Goal: Task Accomplishment & Management: Complete application form

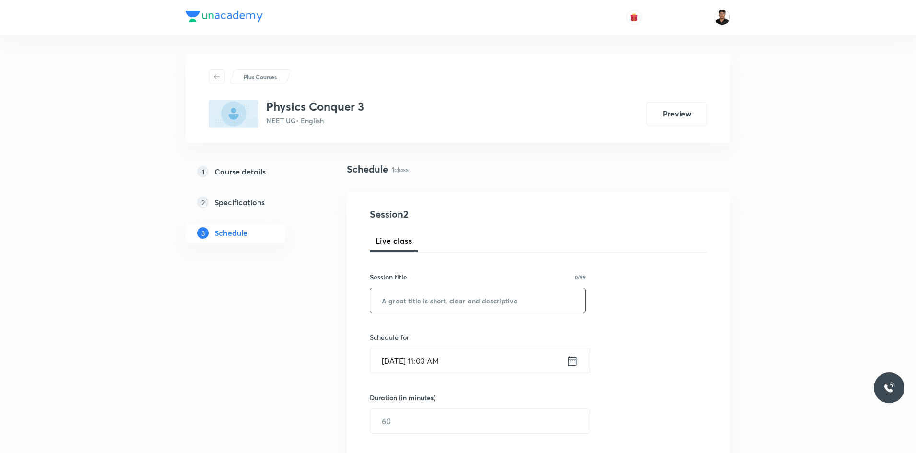
click at [402, 307] on input "text" at bounding box center [477, 300] width 215 height 24
type input "GRAVITATION"
click at [683, 313] on div "Session 2 Live class Session title 11/99 GRAVITATION ​ Schedule for Sep 2, 2025…" at bounding box center [539, 432] width 338 height 450
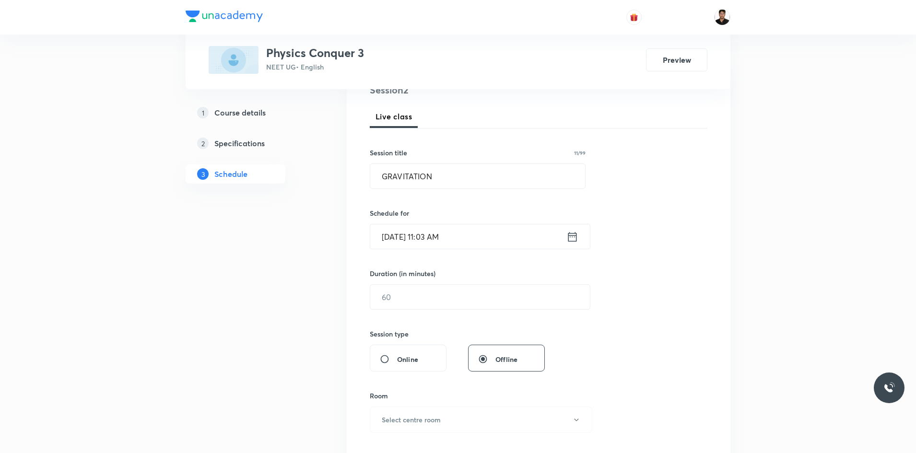
scroll to position [144, 0]
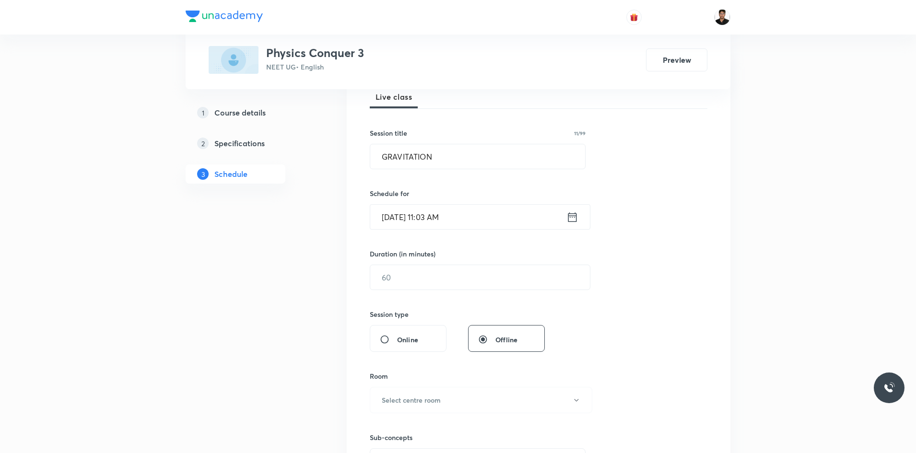
click at [569, 218] on icon at bounding box center [572, 217] width 12 height 13
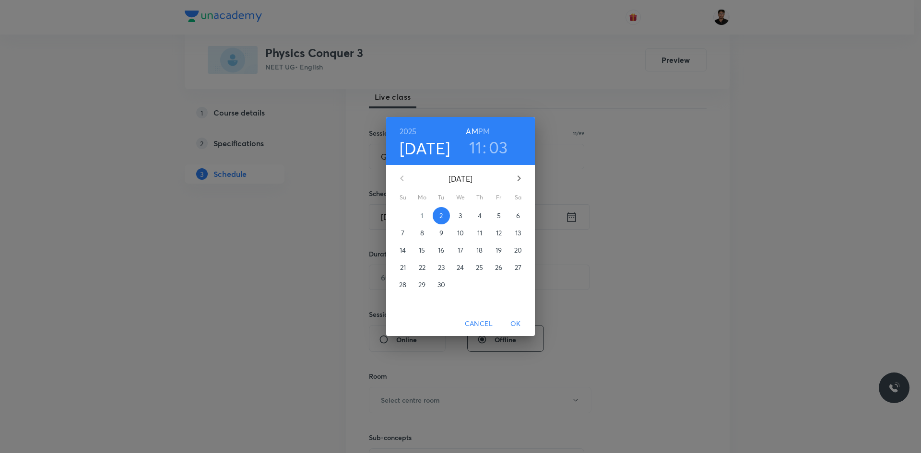
click at [475, 153] on h3 "11" at bounding box center [475, 147] width 13 height 20
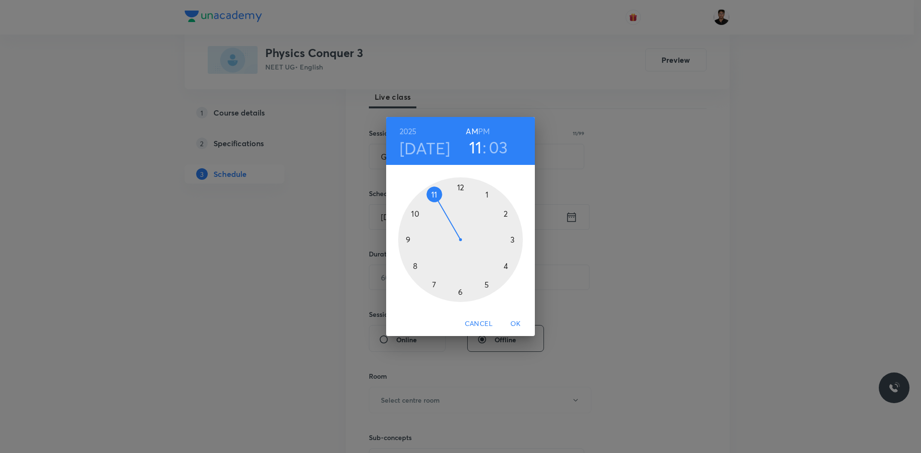
click at [462, 187] on div at bounding box center [460, 239] width 125 height 125
click at [512, 240] on div at bounding box center [460, 239] width 125 height 125
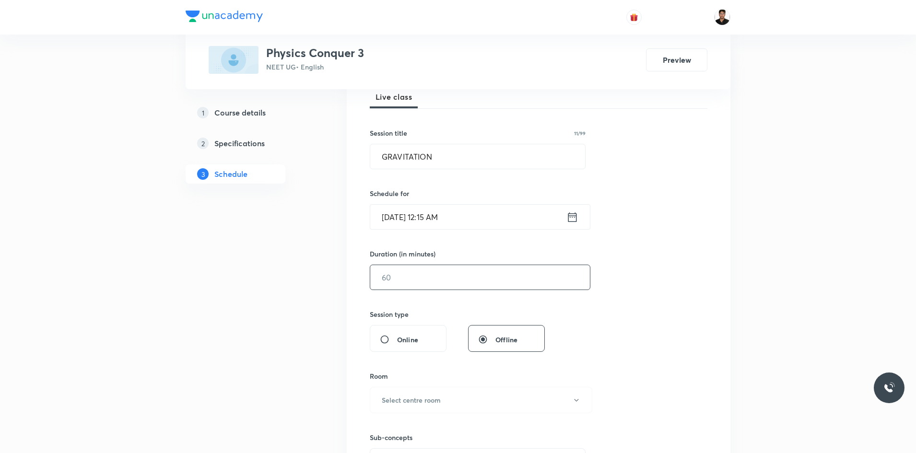
click at [435, 282] on input "text" at bounding box center [480, 277] width 220 height 24
click at [573, 220] on icon at bounding box center [572, 217] width 12 height 13
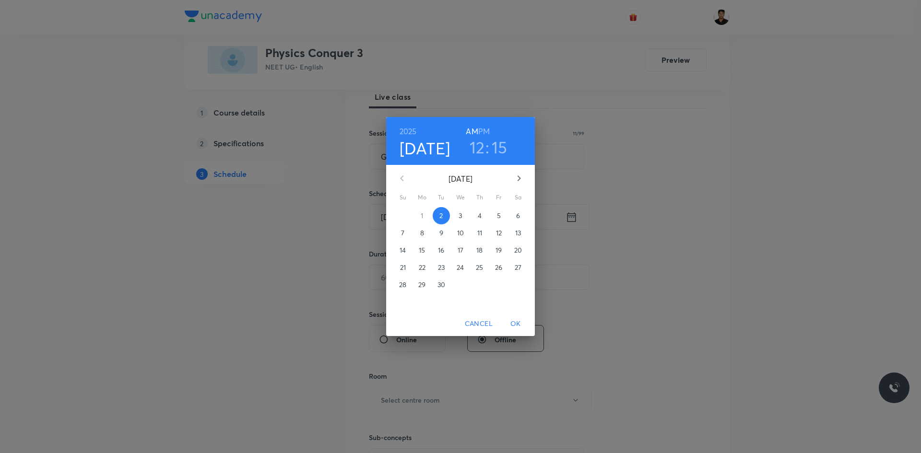
click at [485, 130] on h6 "PM" at bounding box center [484, 131] width 12 height 13
click at [514, 320] on span "OK" at bounding box center [515, 324] width 23 height 12
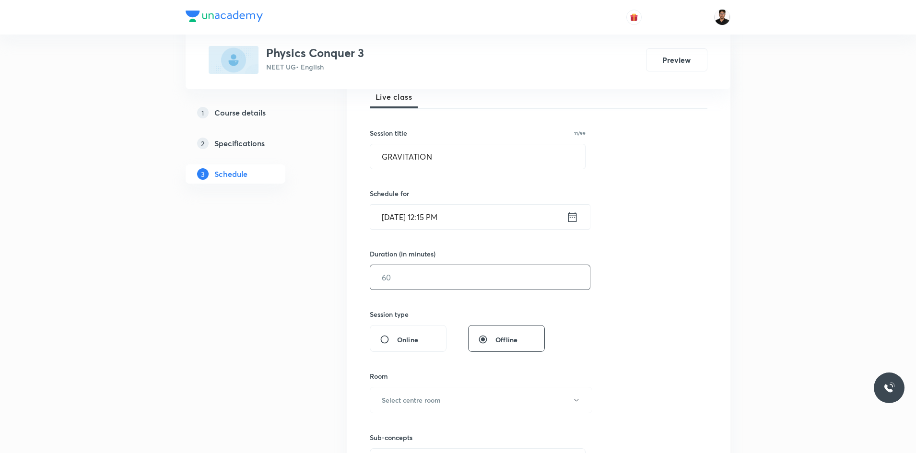
click at [419, 283] on input "text" at bounding box center [480, 277] width 220 height 24
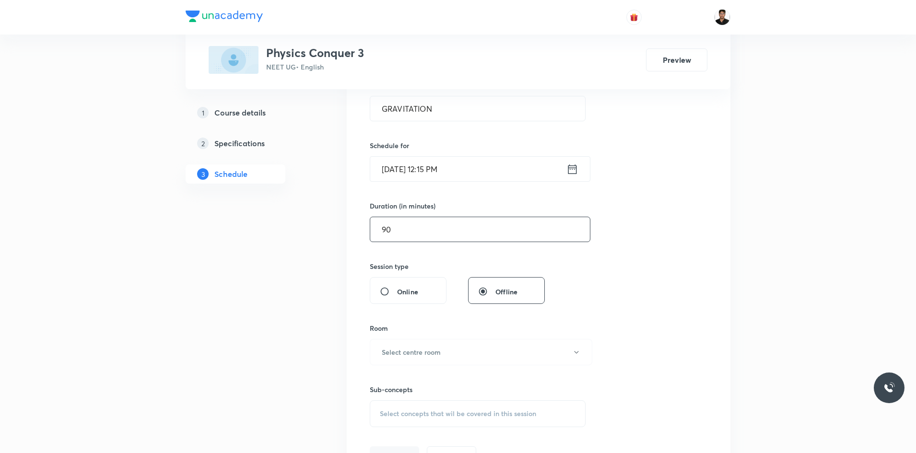
scroll to position [336, 0]
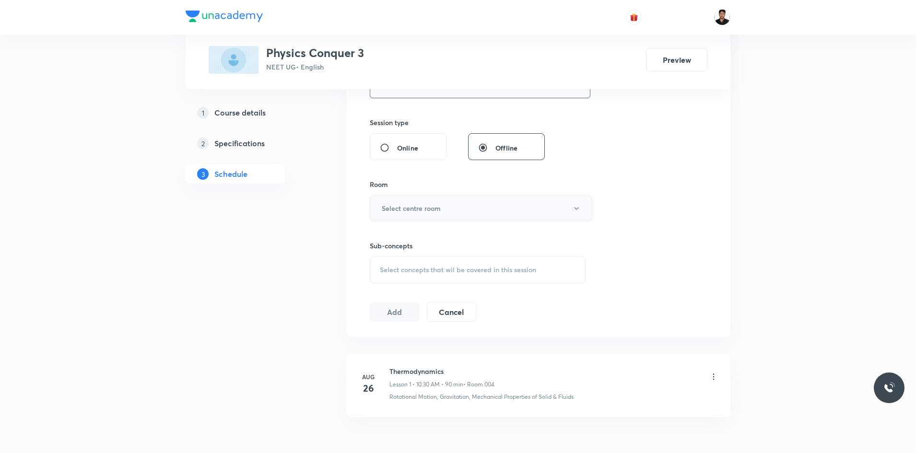
type input "90"
click at [425, 212] on h6 "Select centre room" at bounding box center [411, 208] width 59 height 10
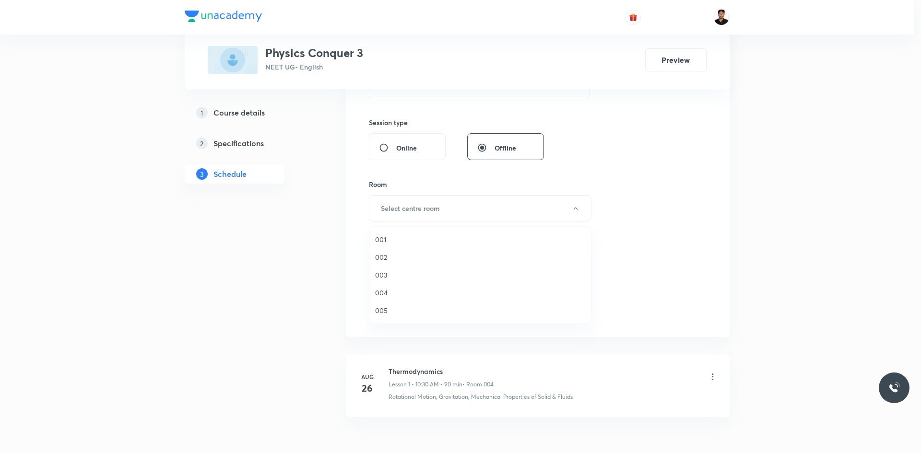
click at [380, 235] on span "001" at bounding box center [480, 240] width 210 height 10
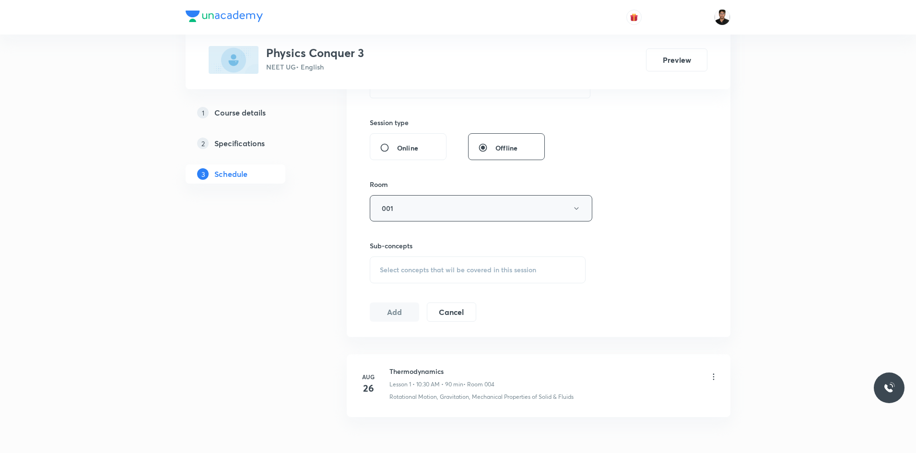
click at [415, 212] on button "001" at bounding box center [481, 208] width 223 height 26
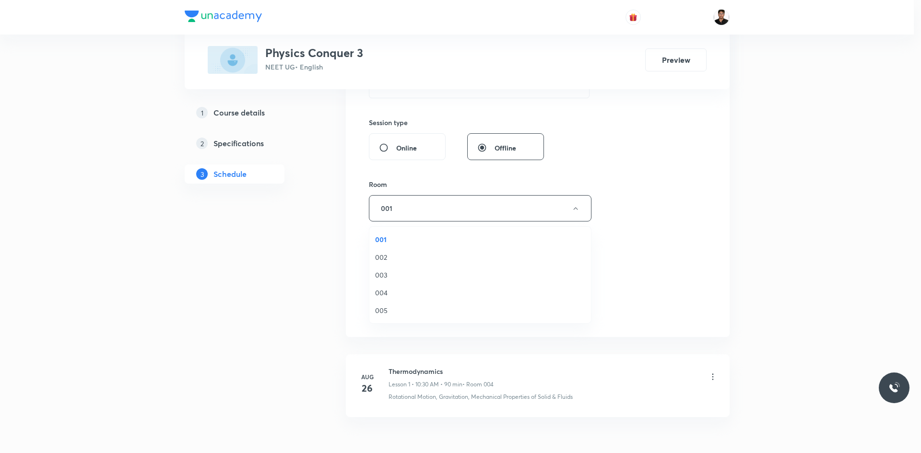
click at [384, 277] on span "003" at bounding box center [480, 275] width 210 height 10
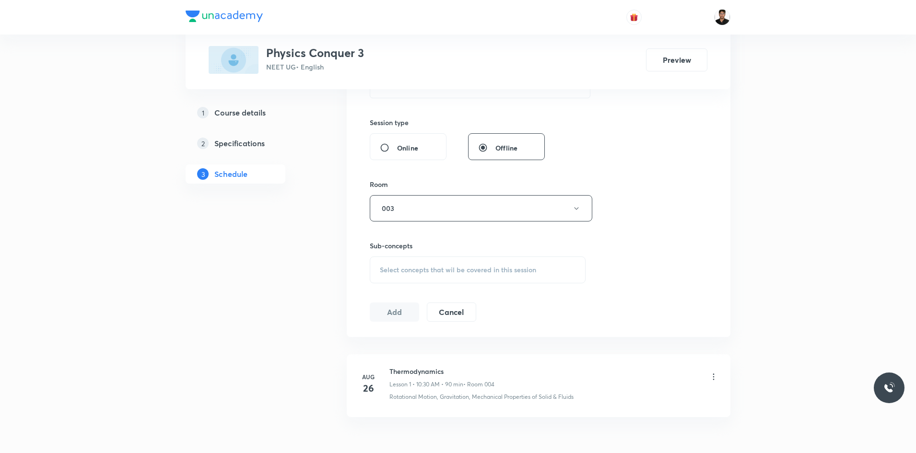
click at [503, 275] on div "Select concepts that wil be covered in this session" at bounding box center [478, 270] width 216 height 27
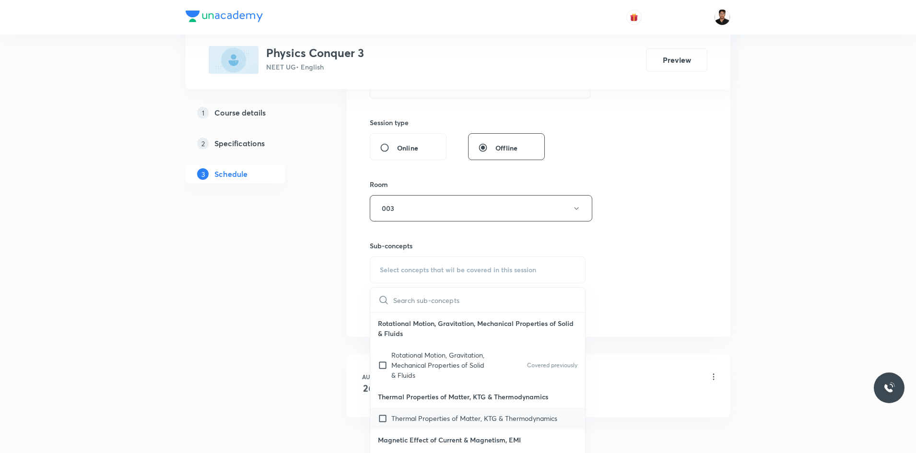
click at [381, 419] on input "checkbox" at bounding box center [384, 418] width 13 height 10
checkbox input "true"
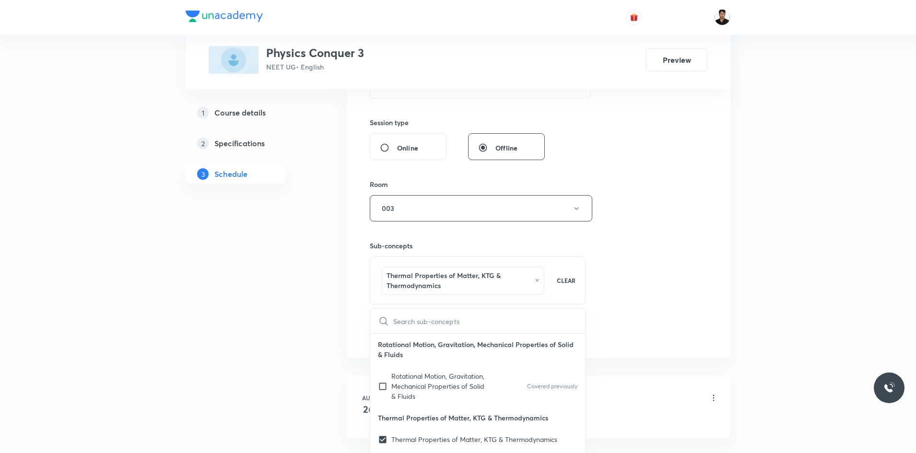
click at [709, 253] on div "Session 2 Live class Session title 11/99 GRAVITATION ​ Schedule for Sep 2, 2025…" at bounding box center [539, 107] width 384 height 502
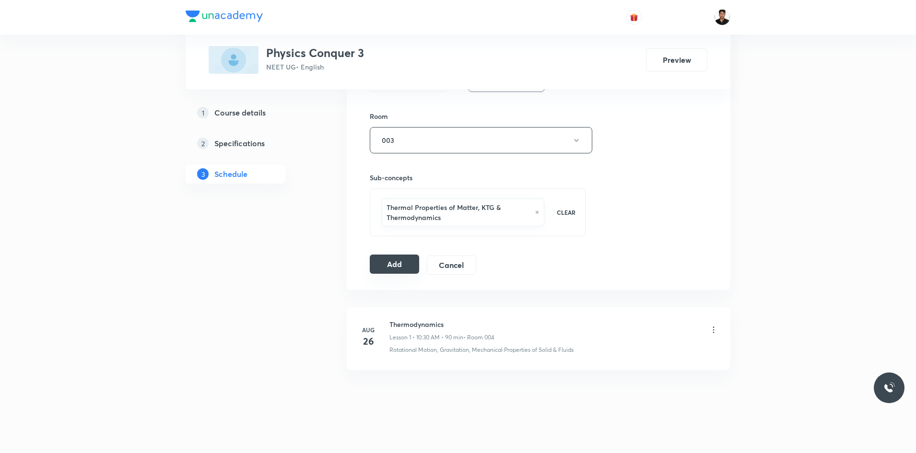
scroll to position [411, 0]
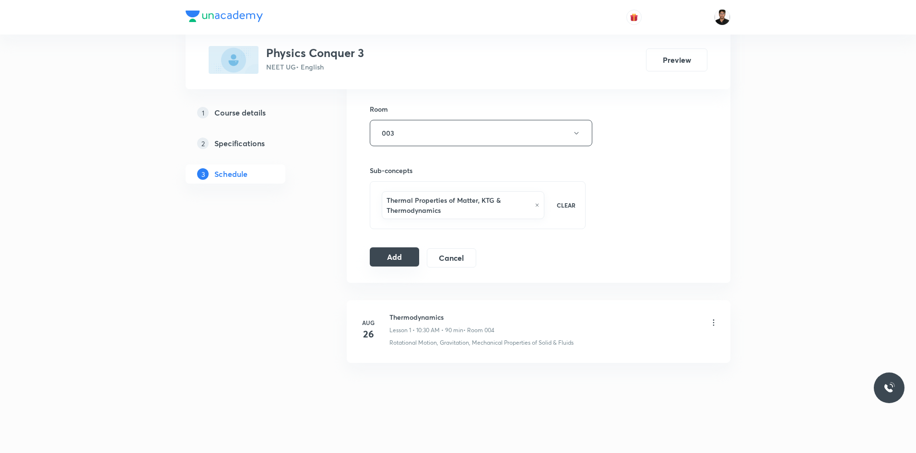
click at [401, 251] on button "Add" at bounding box center [394, 257] width 49 height 19
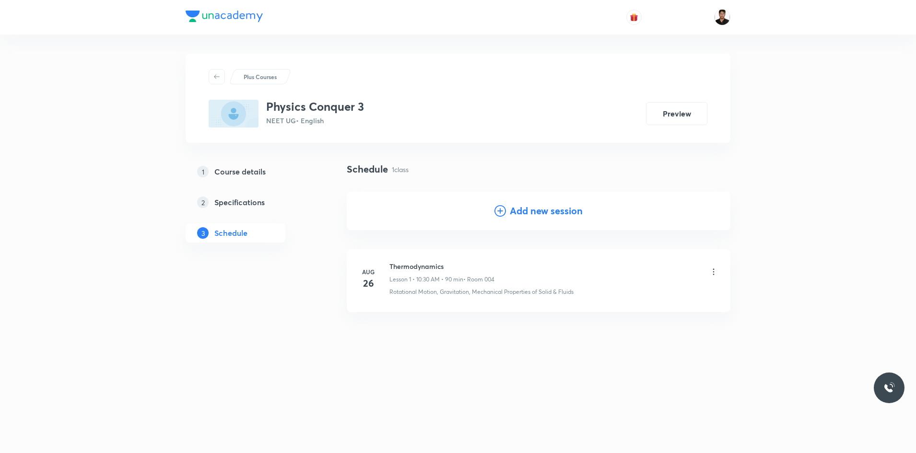
scroll to position [0, 0]
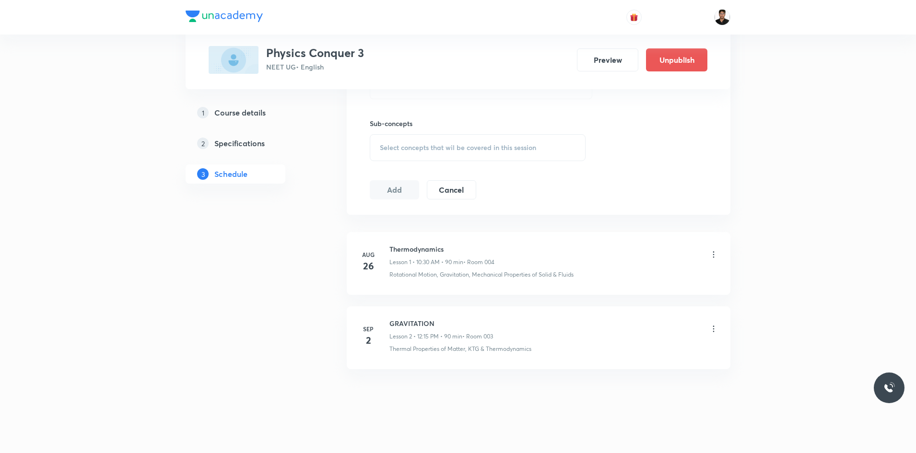
scroll to position [464, 0]
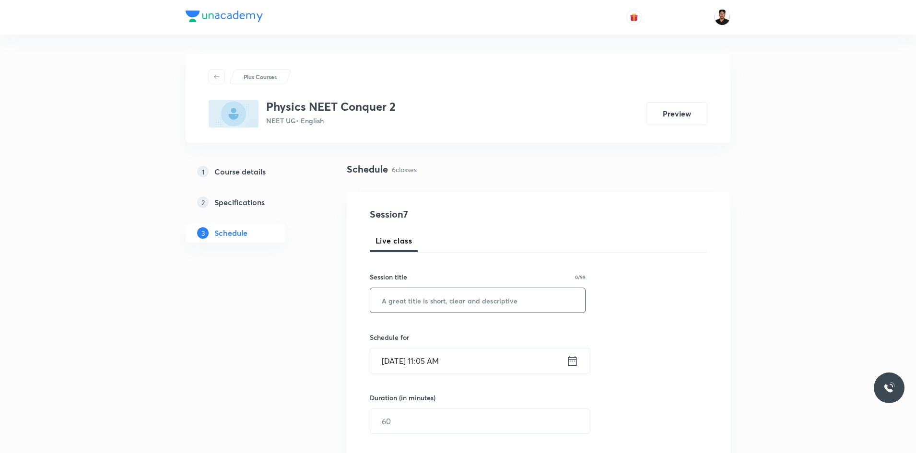
click at [451, 306] on input "text" at bounding box center [477, 300] width 215 height 24
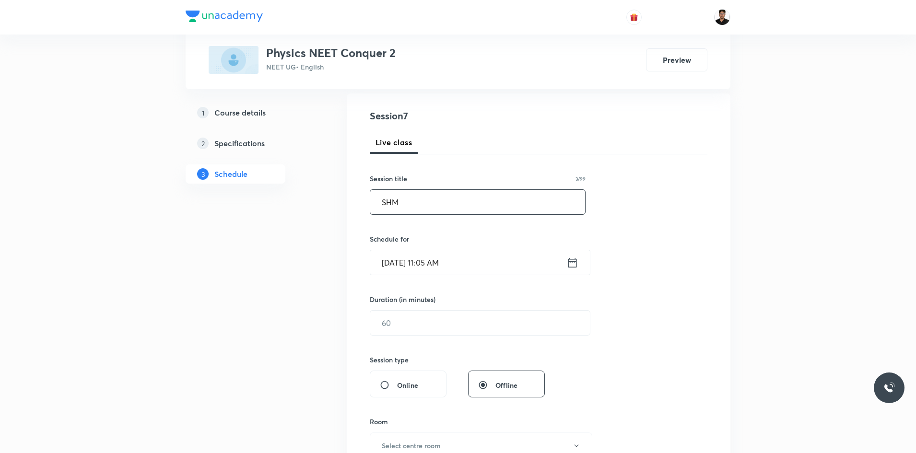
scroll to position [144, 0]
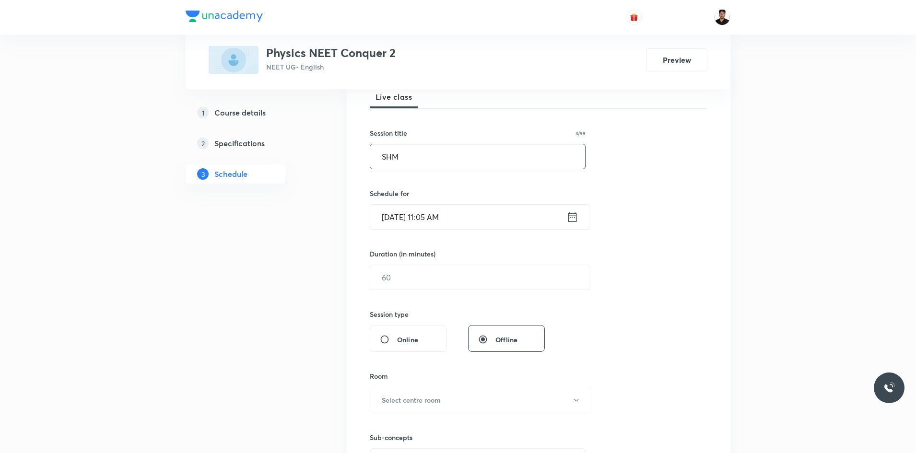
type input "SHM"
click at [573, 219] on icon at bounding box center [572, 217] width 12 height 13
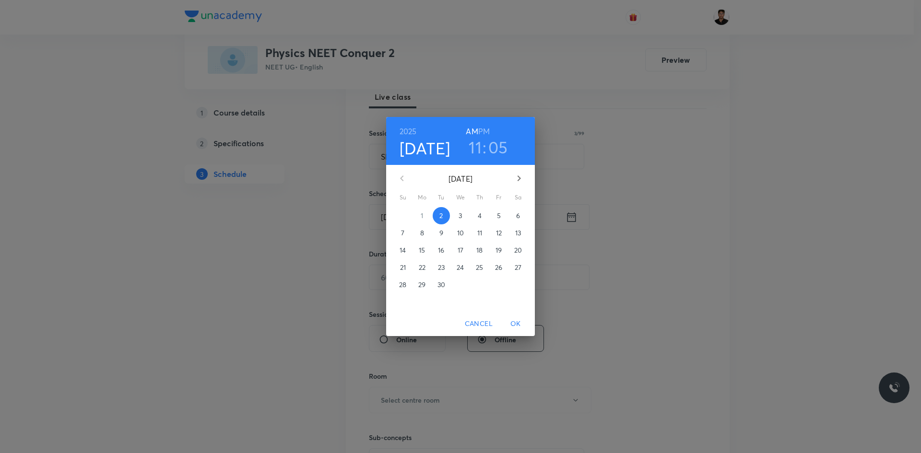
click at [472, 147] on h3 "11" at bounding box center [475, 147] width 13 height 20
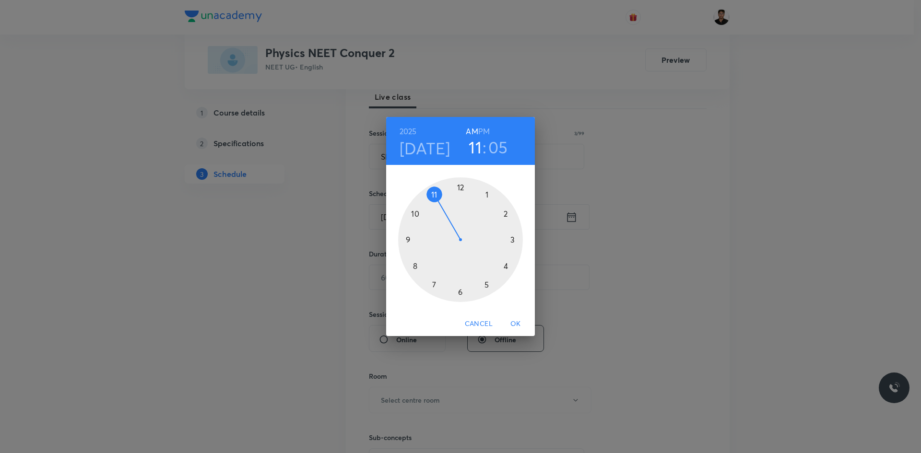
click at [490, 195] on div at bounding box center [460, 239] width 125 height 125
click at [493, 149] on h3 "05" at bounding box center [500, 147] width 20 height 20
click at [413, 241] on div at bounding box center [460, 239] width 125 height 125
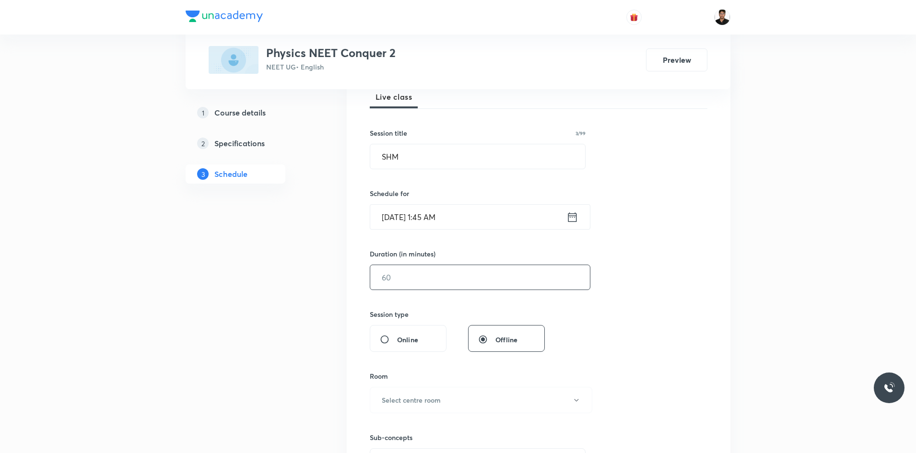
click at [431, 283] on input "text" at bounding box center [480, 277] width 220 height 24
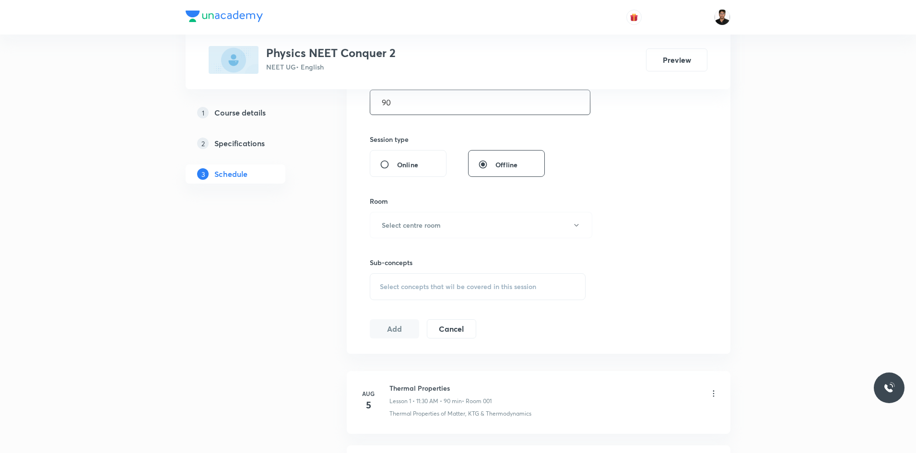
scroll to position [336, 0]
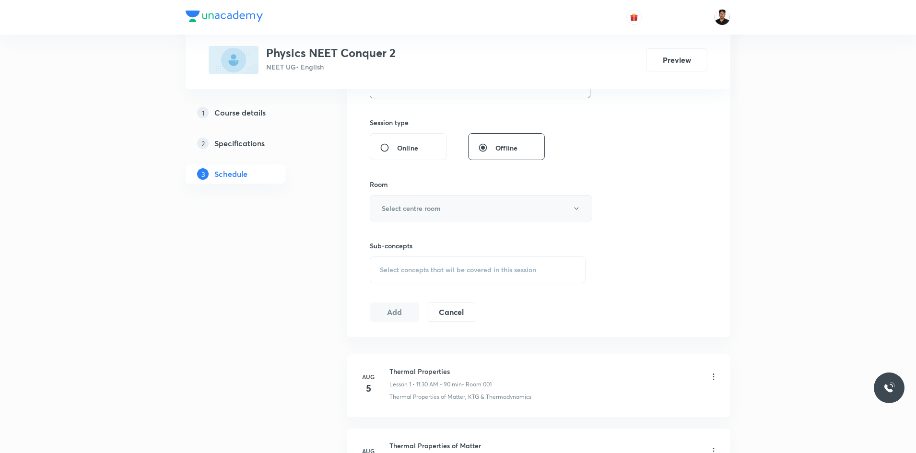
type input "90"
click at [431, 212] on h6 "Select centre room" at bounding box center [411, 208] width 59 height 10
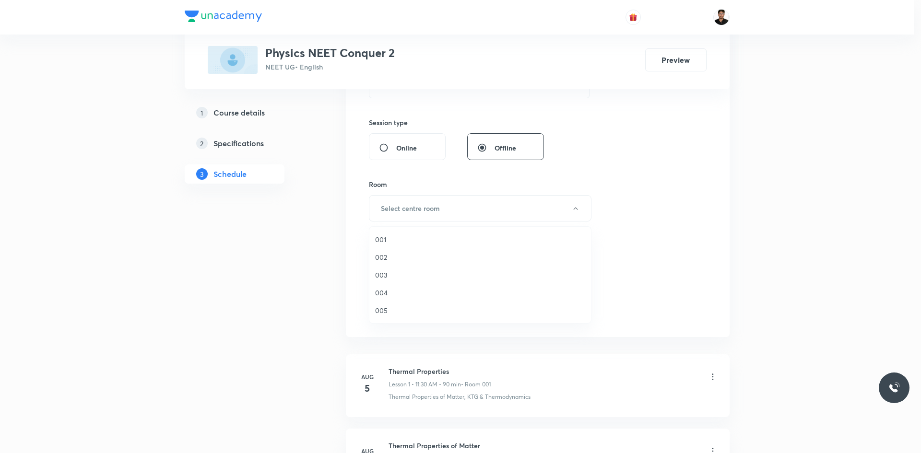
drag, startPoint x: 390, startPoint y: 273, endPoint x: 438, endPoint y: 277, distance: 48.1
click at [390, 273] on span "003" at bounding box center [480, 275] width 210 height 10
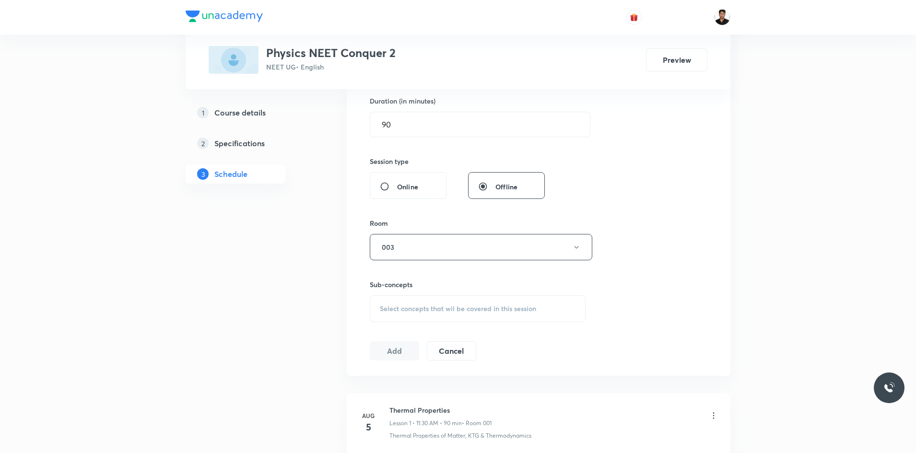
scroll to position [288, 0]
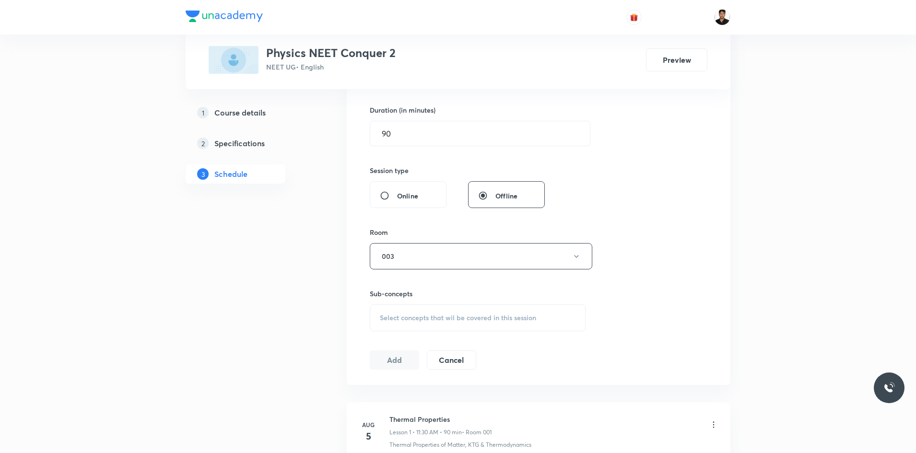
click at [629, 246] on div "Session 7 Live class Session title 3/99 SHM ​ Schedule for Sep 2, 2025, 1:45 AM…" at bounding box center [539, 144] width 338 height 450
click at [404, 318] on span "Select concepts that wil be covered in this session" at bounding box center [458, 318] width 156 height 8
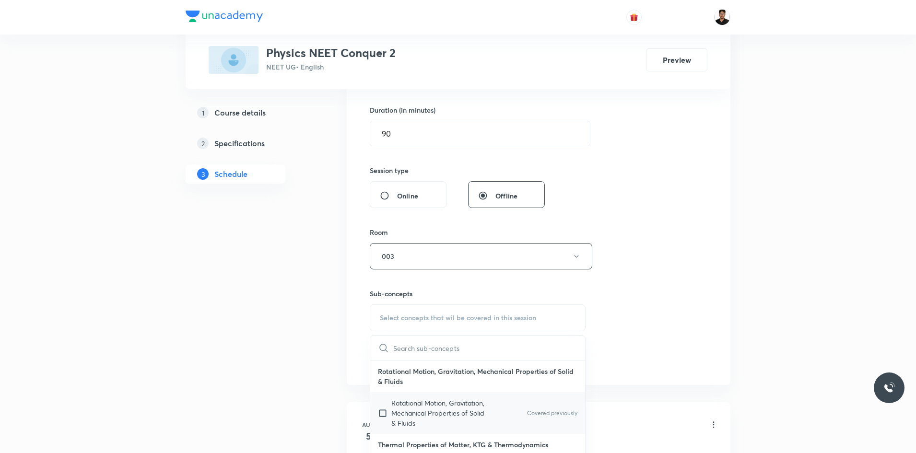
click at [382, 413] on input "checkbox" at bounding box center [384, 413] width 13 height 30
checkbox input "true"
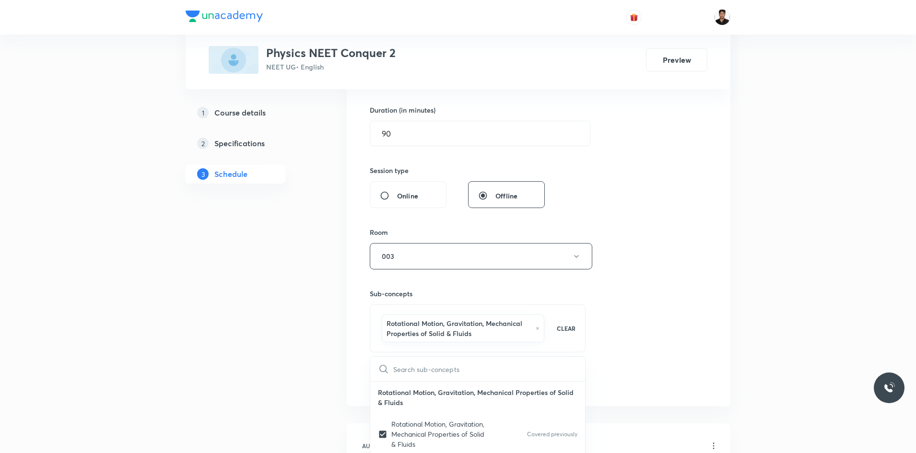
click at [658, 312] on div "Session 7 Live class Session title 3/99 SHM ​ Schedule for Sep 2, 2025, 1:45 AM…" at bounding box center [539, 155] width 338 height 472
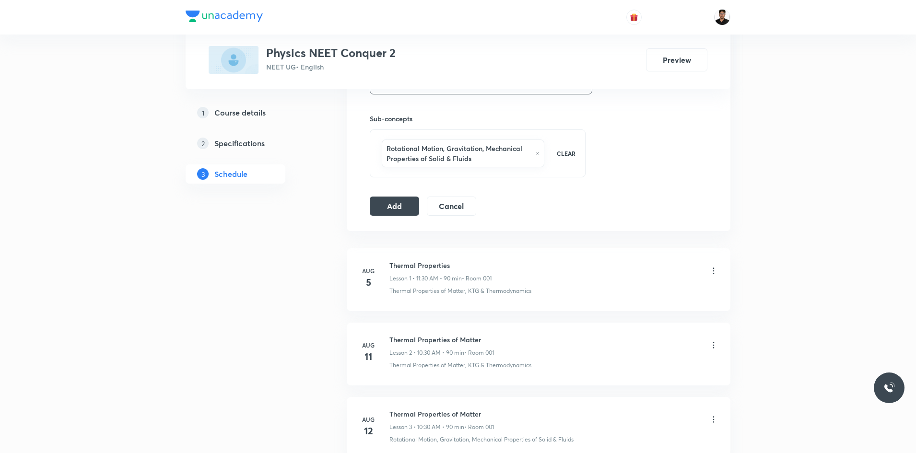
scroll to position [480, 0]
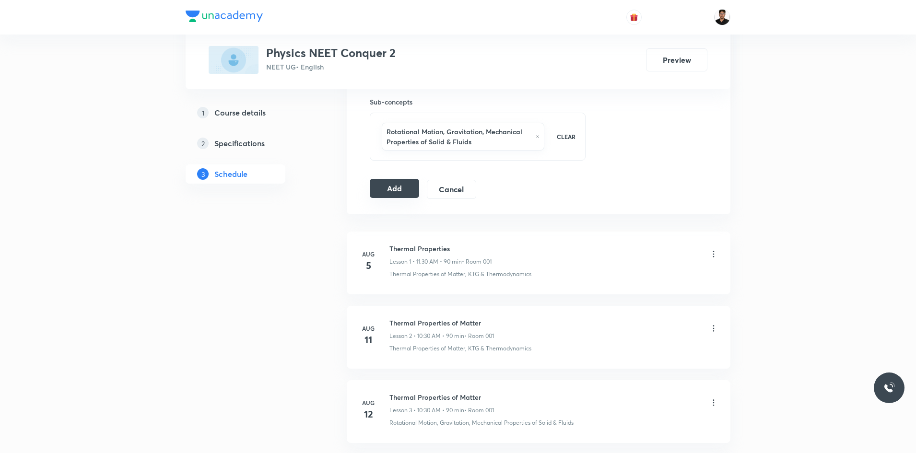
click at [390, 192] on button "Add" at bounding box center [394, 188] width 49 height 19
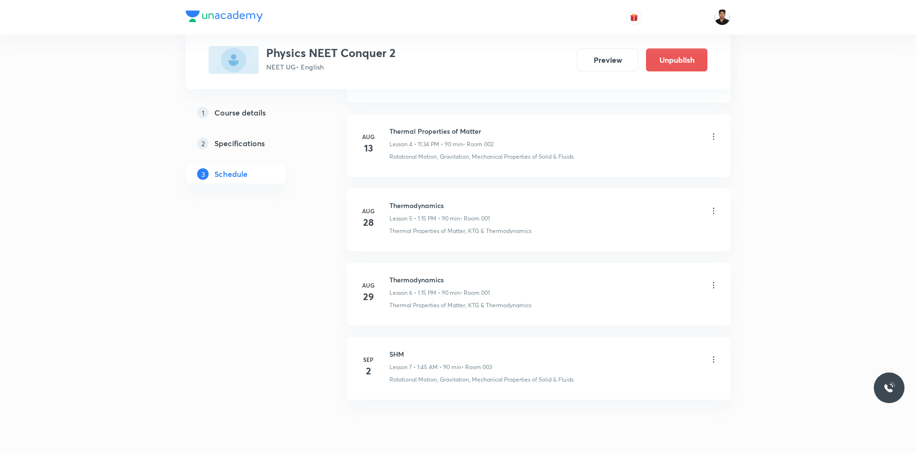
scroll to position [395, 0]
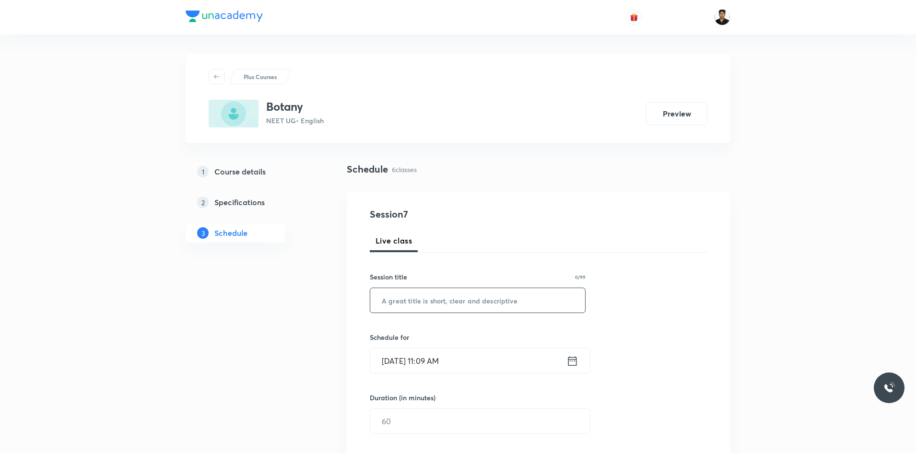
click at [429, 298] on input "text" at bounding box center [477, 300] width 215 height 24
type input "p"
type input "Photosynthesis in Higher Plants"
click at [646, 307] on div "Session 7 Live class Session title 31/99 Photosynthesis in Higher Plants ​ Sche…" at bounding box center [539, 432] width 338 height 450
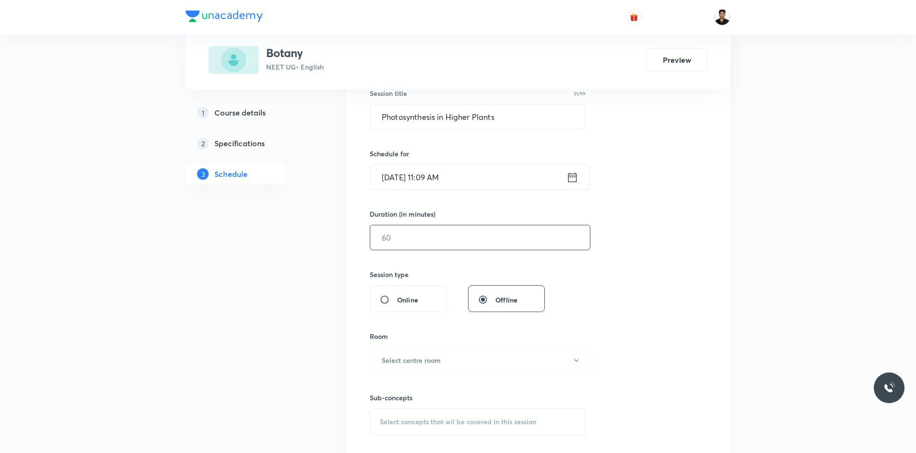
scroll to position [192, 0]
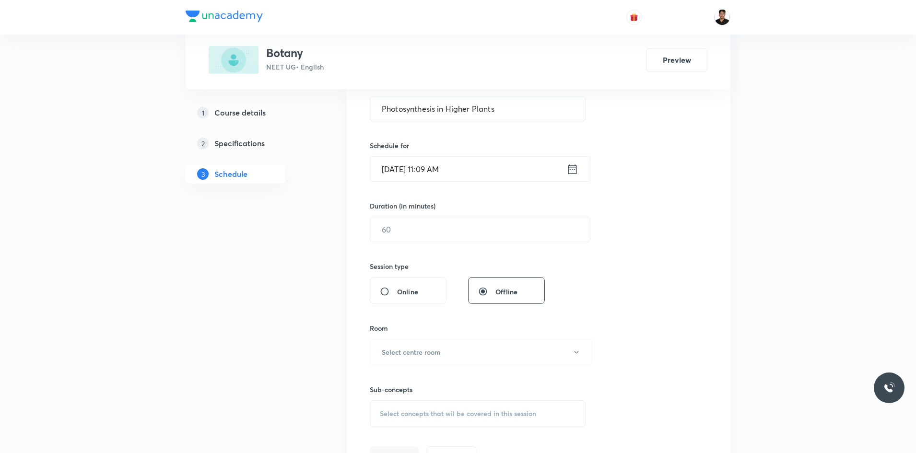
click at [570, 171] on icon at bounding box center [572, 169] width 12 height 13
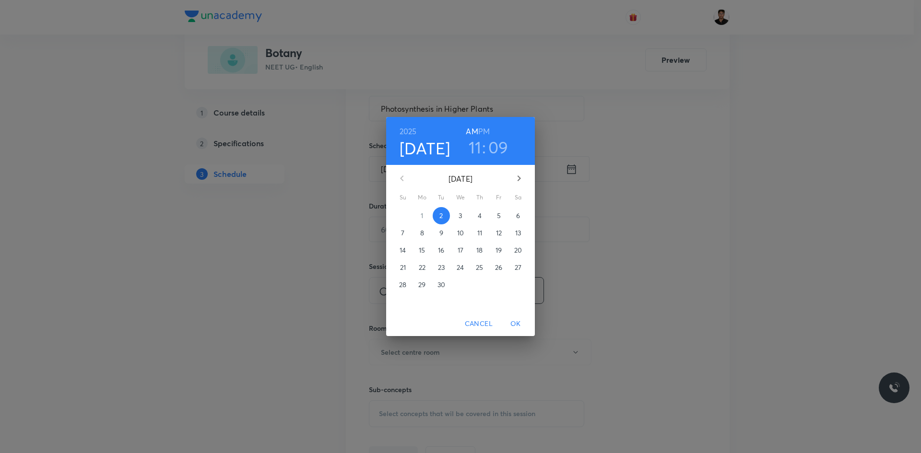
click at [475, 149] on h3 "11" at bounding box center [475, 147] width 13 height 20
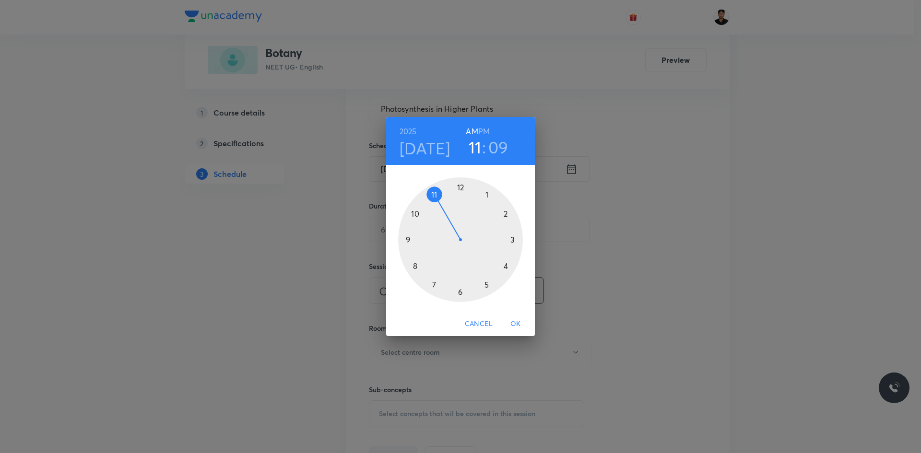
click at [458, 188] on div at bounding box center [460, 239] width 125 height 125
click at [491, 148] on h3 "09" at bounding box center [499, 147] width 20 height 20
click at [515, 241] on div at bounding box center [460, 239] width 125 height 125
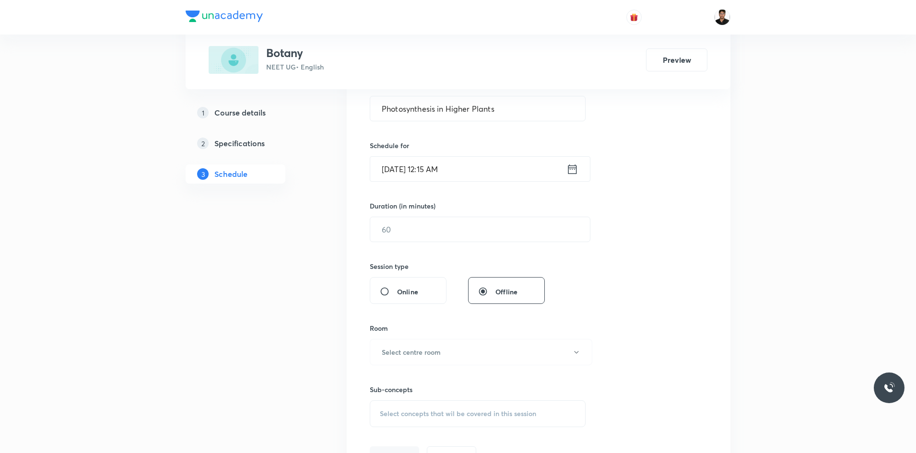
click at [575, 172] on icon at bounding box center [572, 169] width 12 height 13
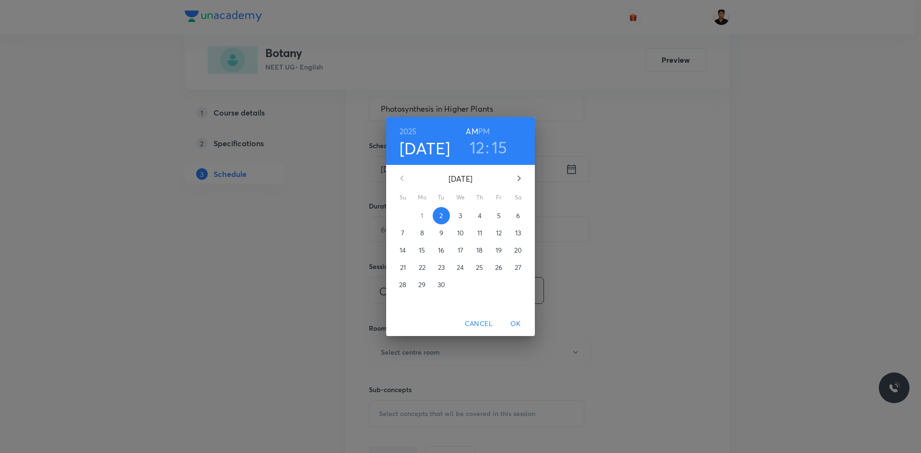
click at [486, 130] on h6 "PM" at bounding box center [484, 131] width 12 height 13
click at [514, 319] on span "OK" at bounding box center [515, 324] width 23 height 12
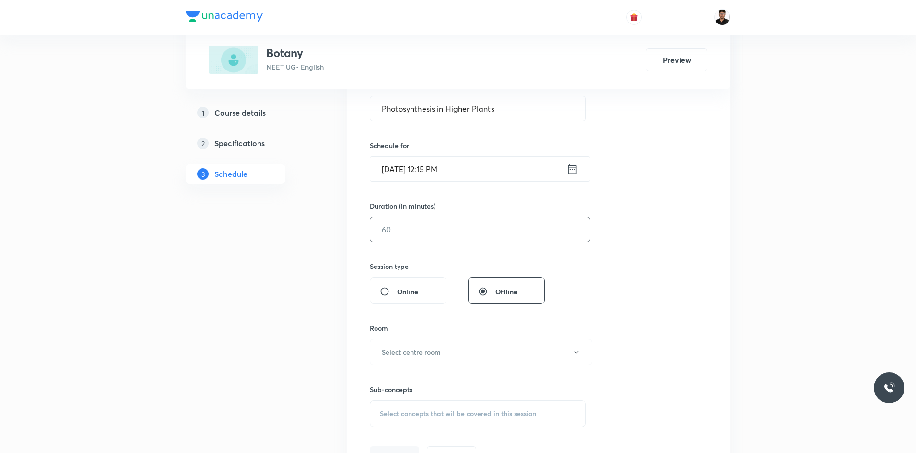
click at [435, 240] on input "text" at bounding box center [480, 229] width 220 height 24
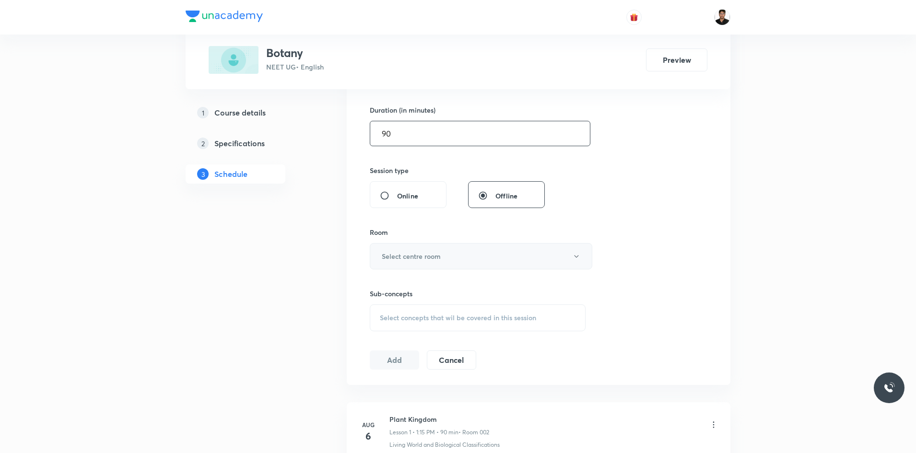
type input "90"
click at [445, 263] on button "Select centre room" at bounding box center [481, 256] width 223 height 26
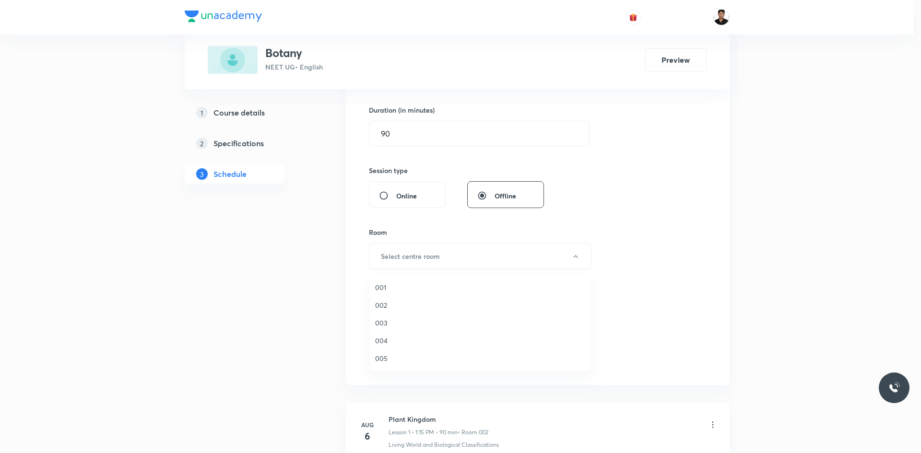
click at [394, 288] on span "001" at bounding box center [480, 288] width 210 height 10
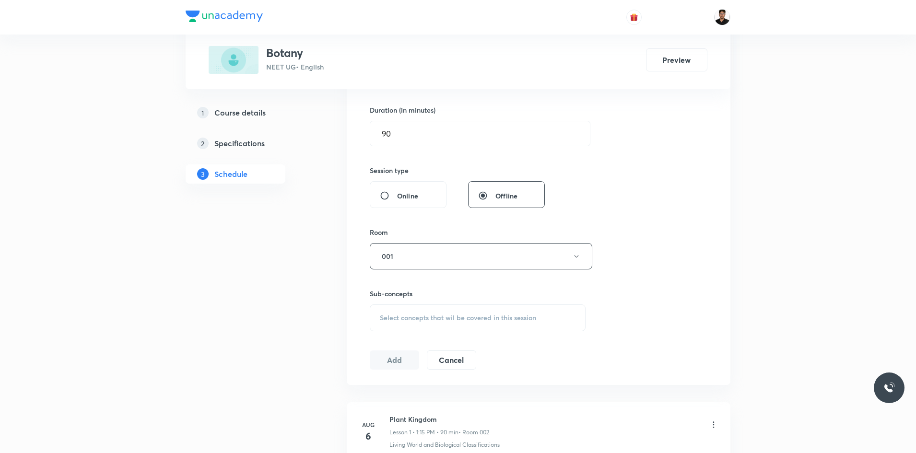
click at [633, 276] on div "Session 7 Live class Session title 31/99 Photosynthesis in Higher Plants ​ Sche…" at bounding box center [539, 144] width 338 height 450
click at [428, 315] on span "Select concepts that wil be covered in this session" at bounding box center [458, 318] width 156 height 8
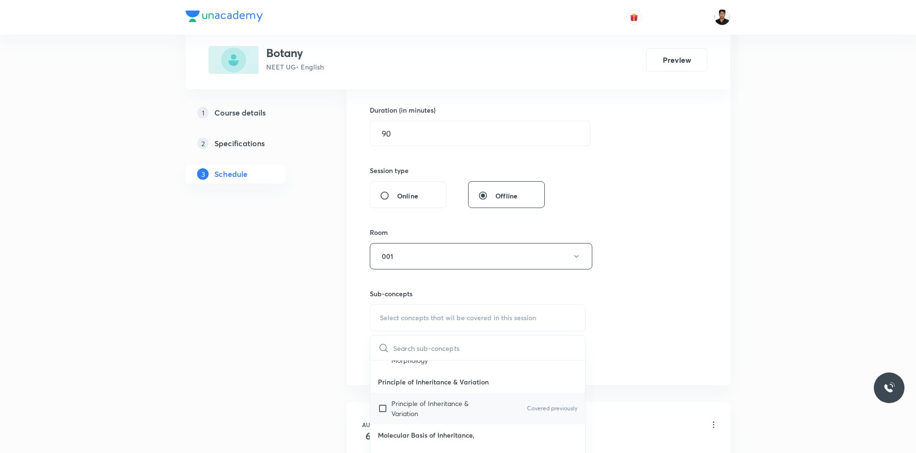
scroll to position [48, 0]
click at [383, 404] on input "checkbox" at bounding box center [384, 403] width 13 height 20
checkbox input "true"
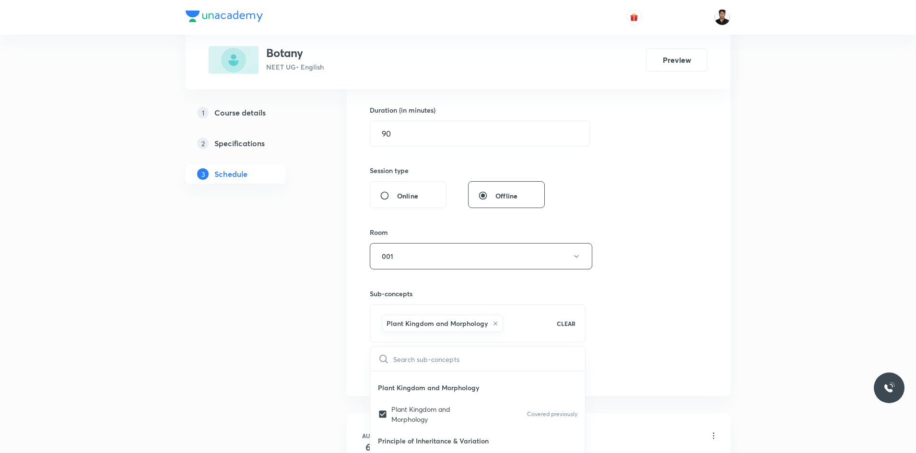
click at [660, 322] on div "Session 7 Live class Session title 31/99 Photosynthesis in Higher Plants ​ Sche…" at bounding box center [539, 149] width 338 height 461
click at [394, 372] on button "Add" at bounding box center [394, 370] width 49 height 19
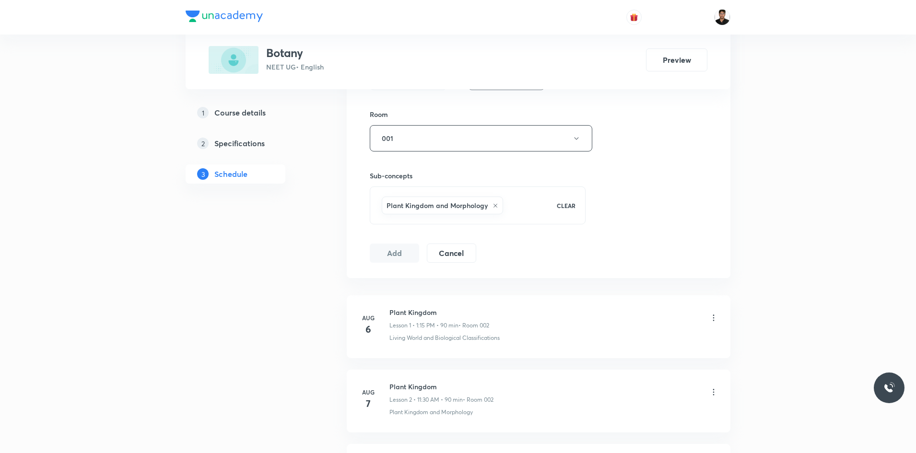
scroll to position [389, 0]
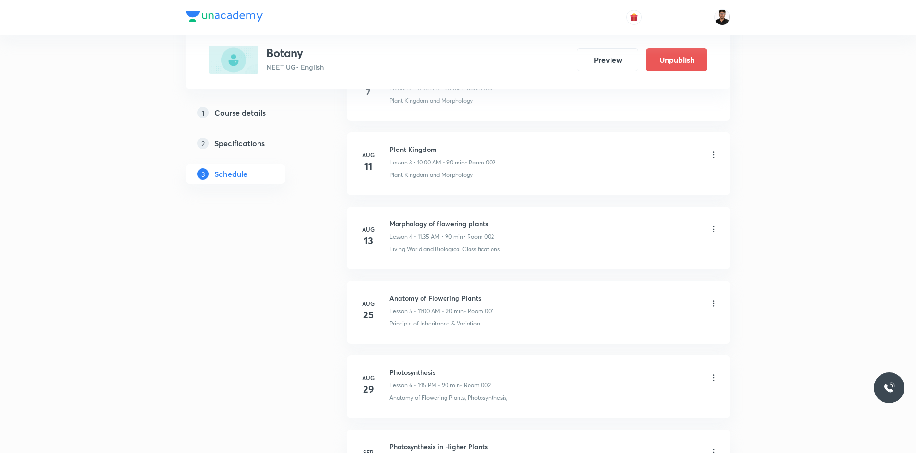
scroll to position [836, 0]
